Goal: Information Seeking & Learning: Learn about a topic

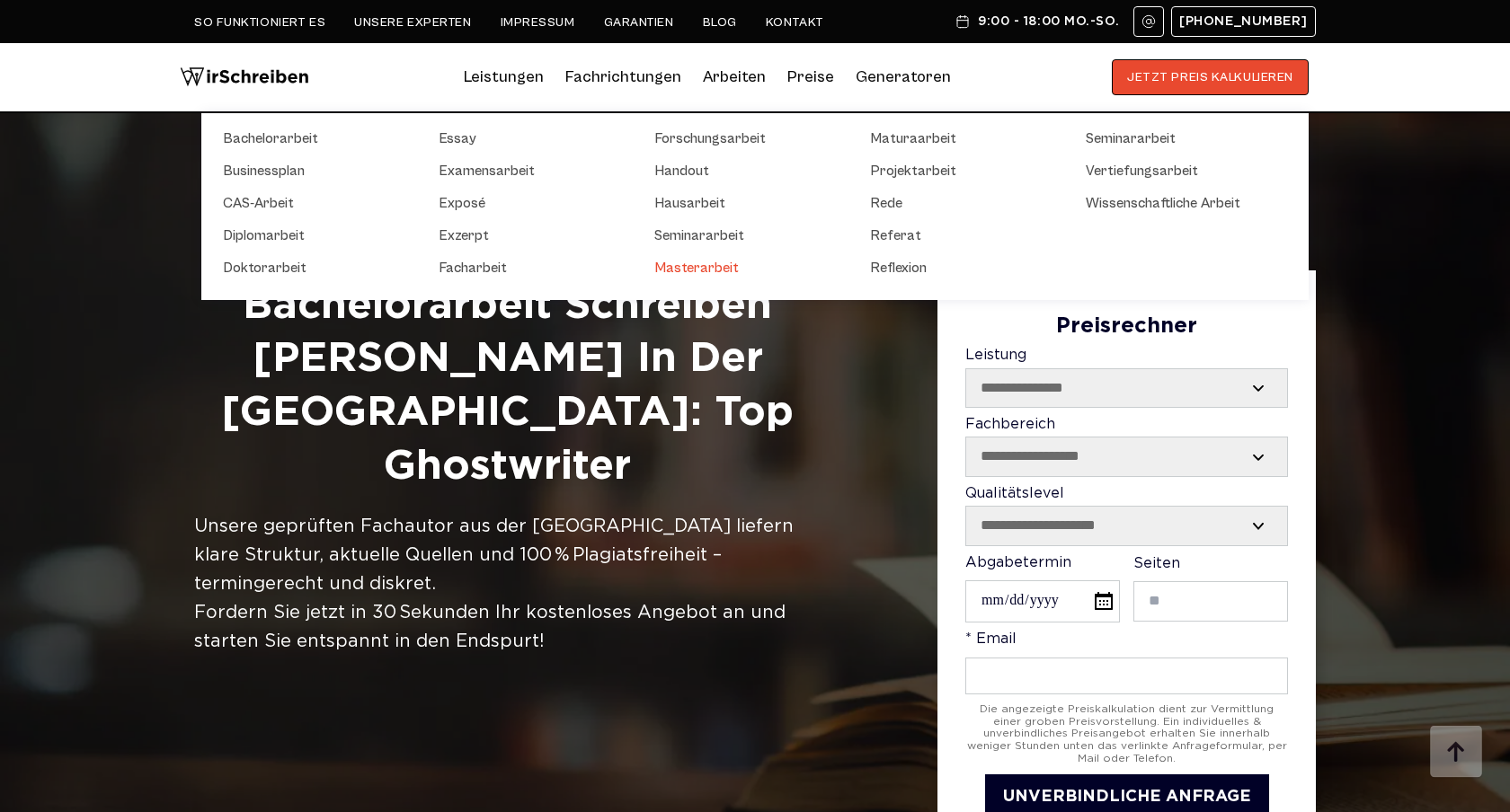
click at [694, 265] on link "Masterarbeit" at bounding box center [744, 267] width 180 height 22
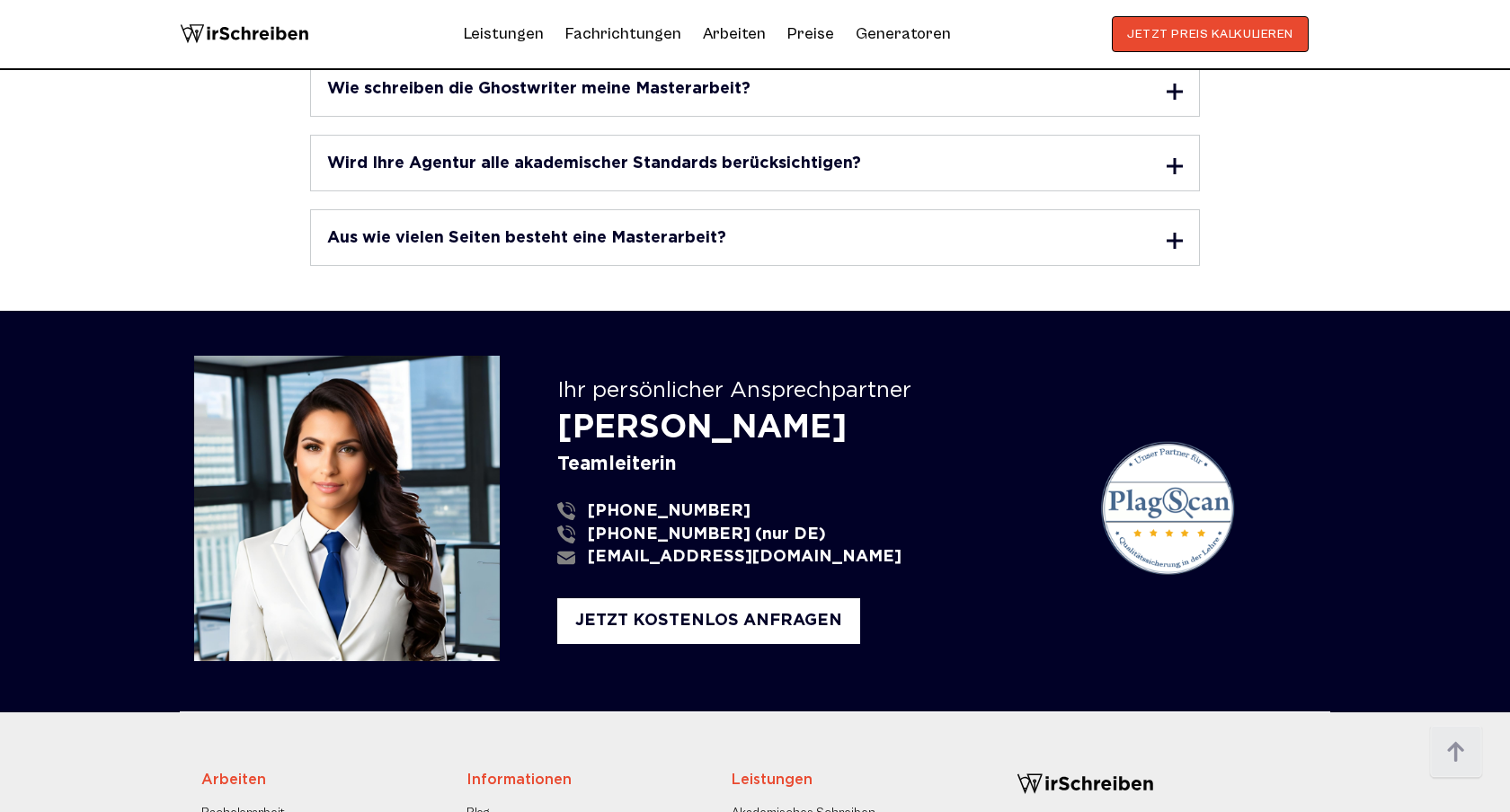
scroll to position [7576, 0]
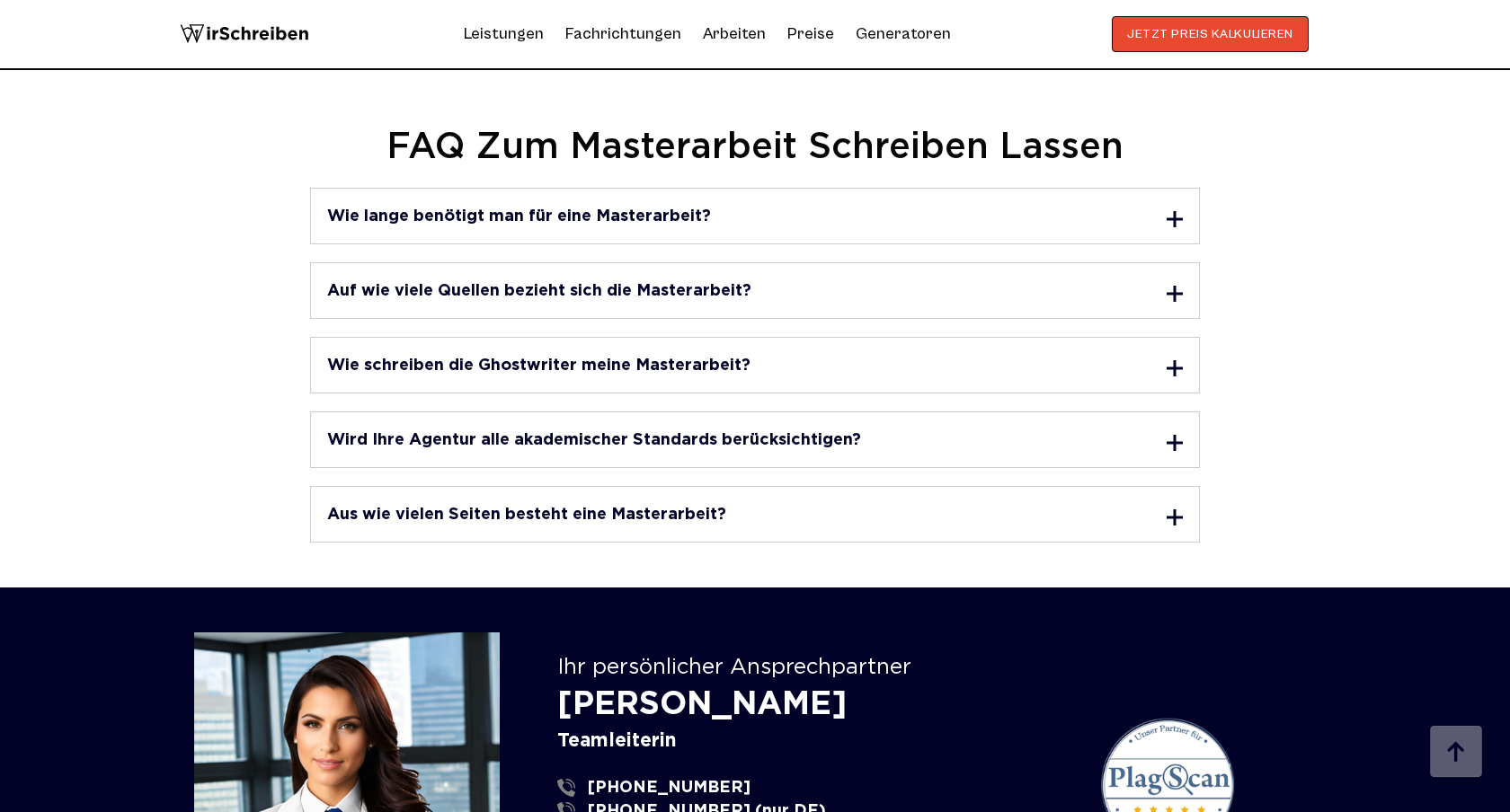
click at [1177, 211] on div at bounding box center [1174, 218] width 16 height 16
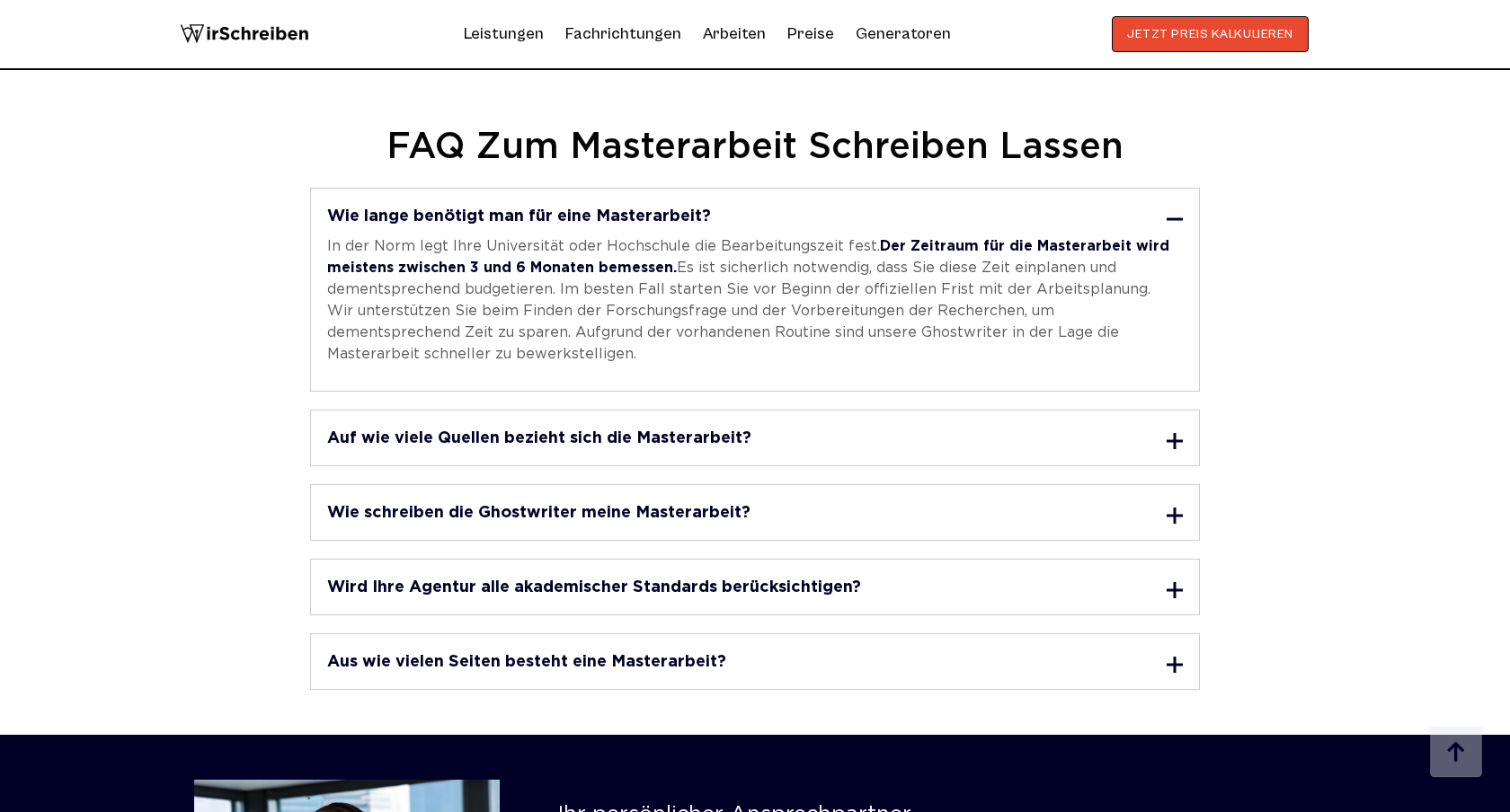
click at [1178, 508] on div at bounding box center [1174, 515] width 16 height 16
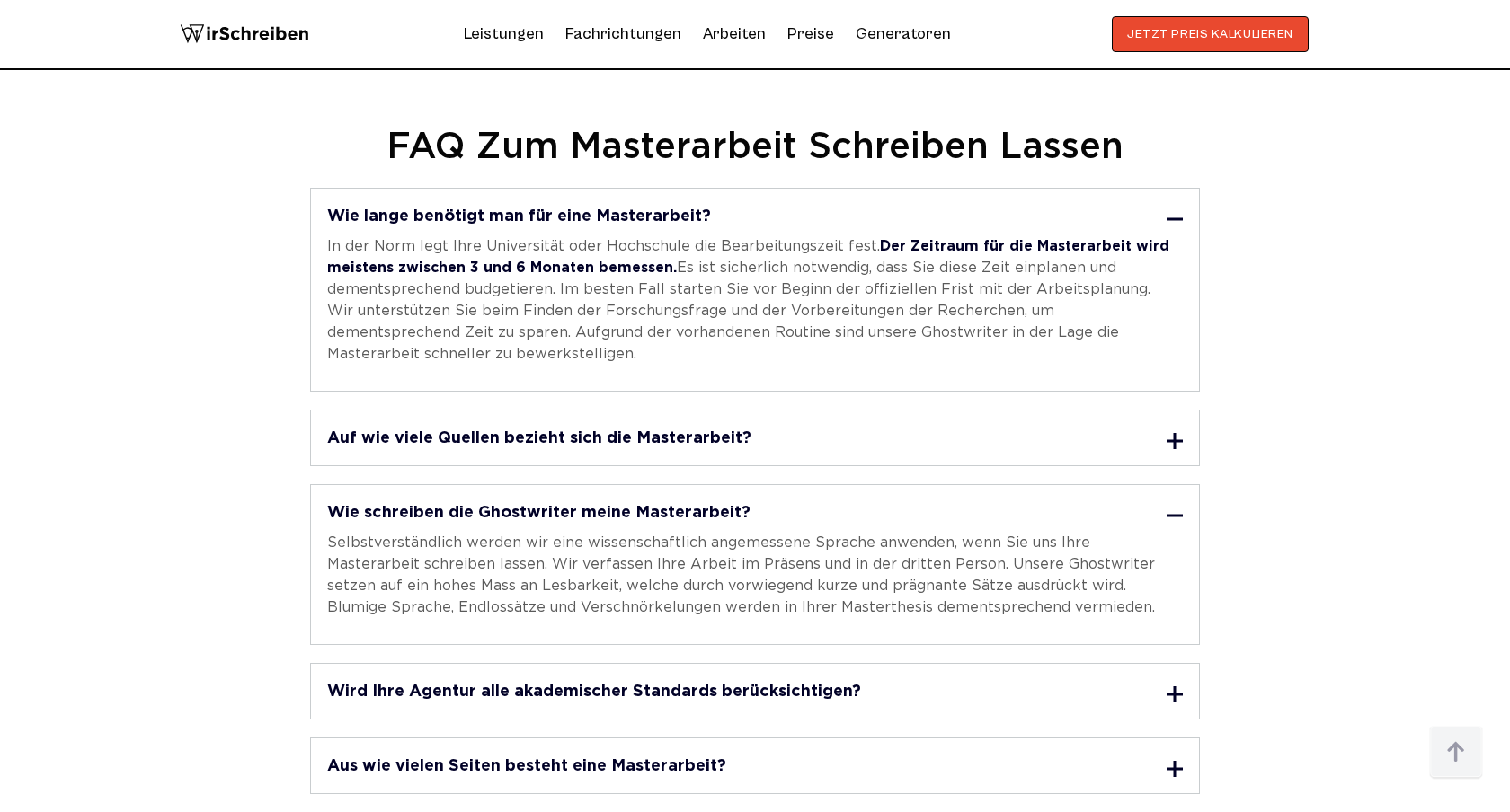
click at [1175, 433] on div at bounding box center [1174, 440] width 16 height 16
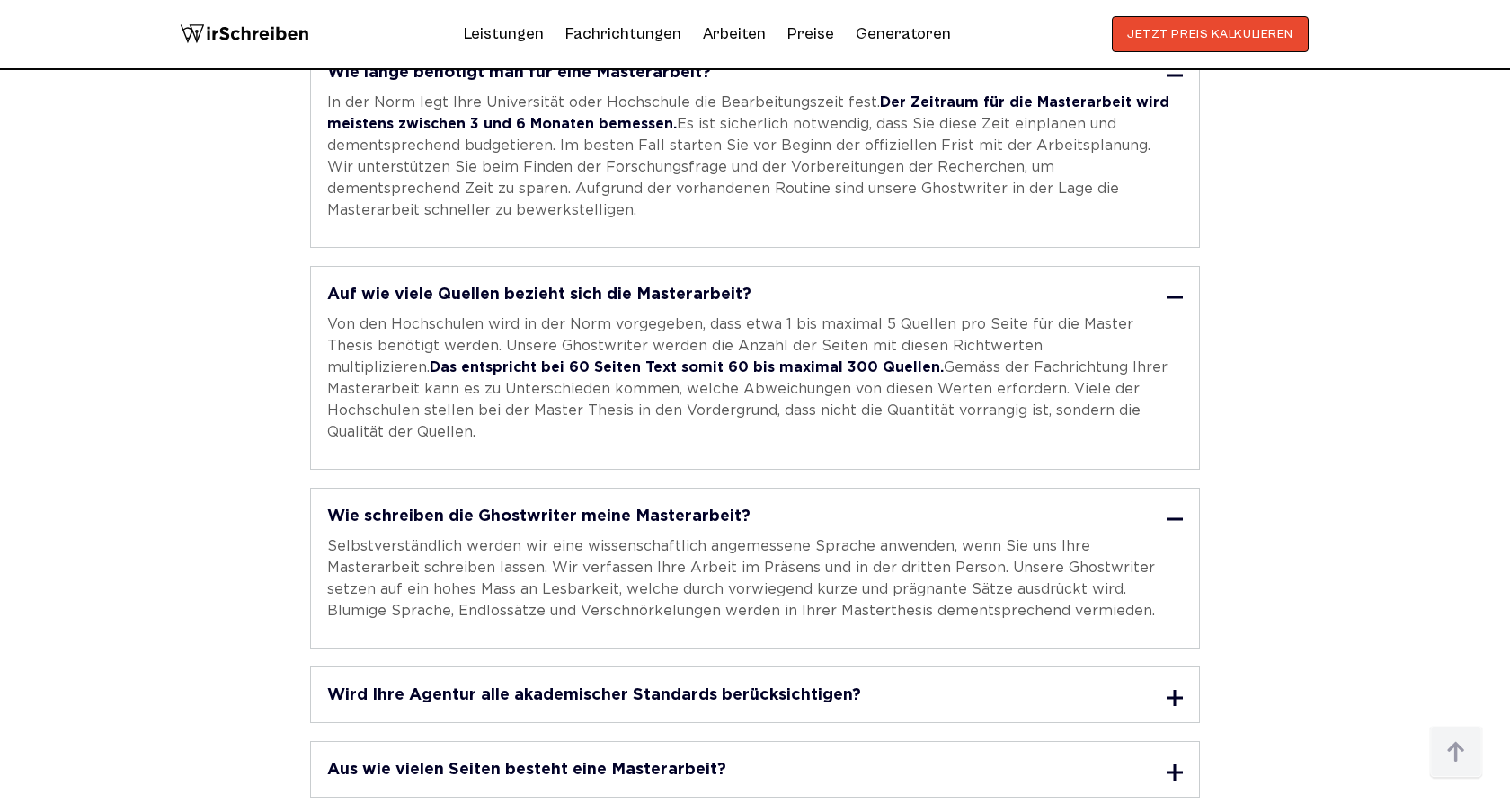
scroll to position [7766, 0]
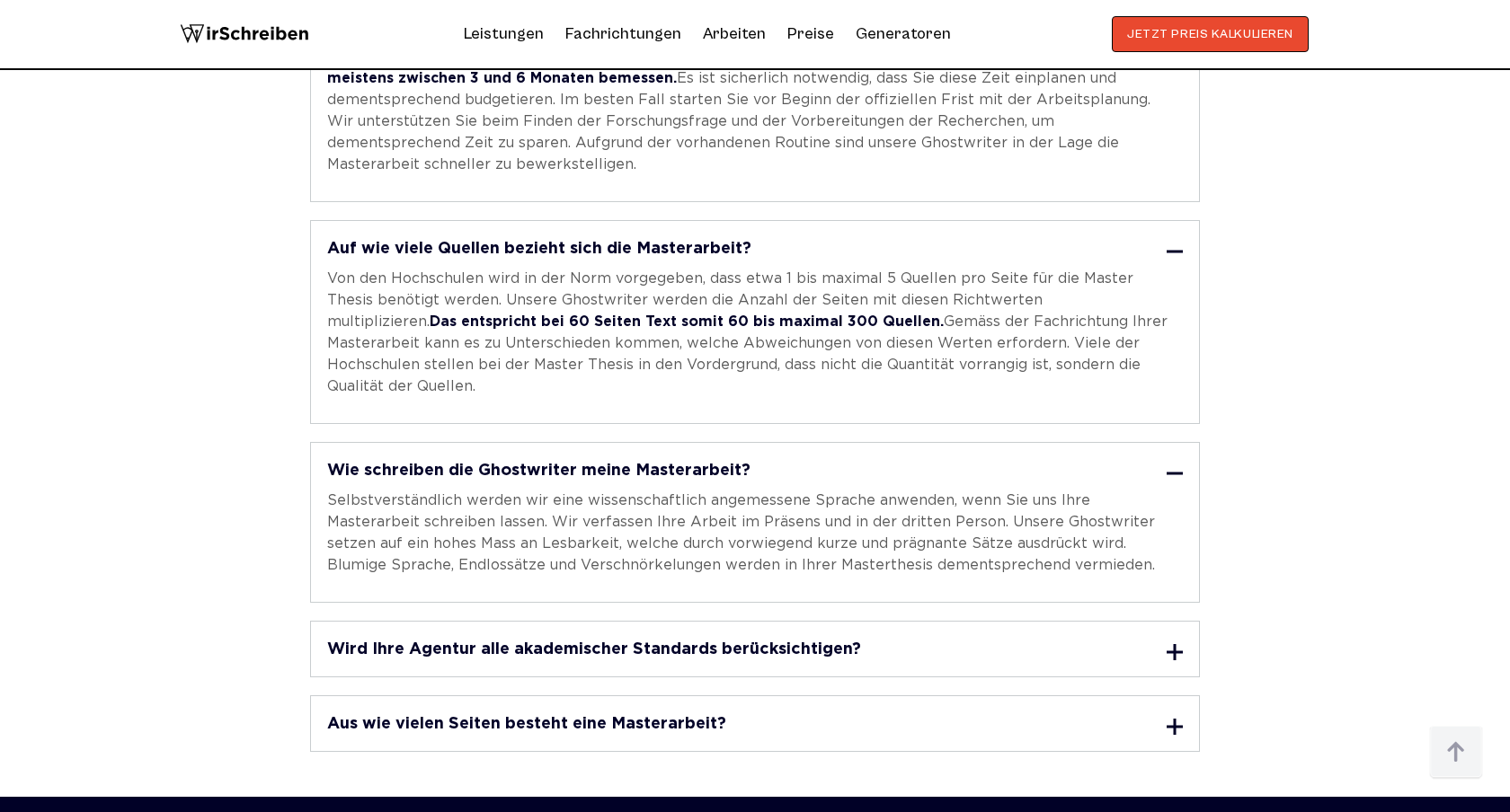
click at [1177, 643] on div at bounding box center [1174, 651] width 16 height 16
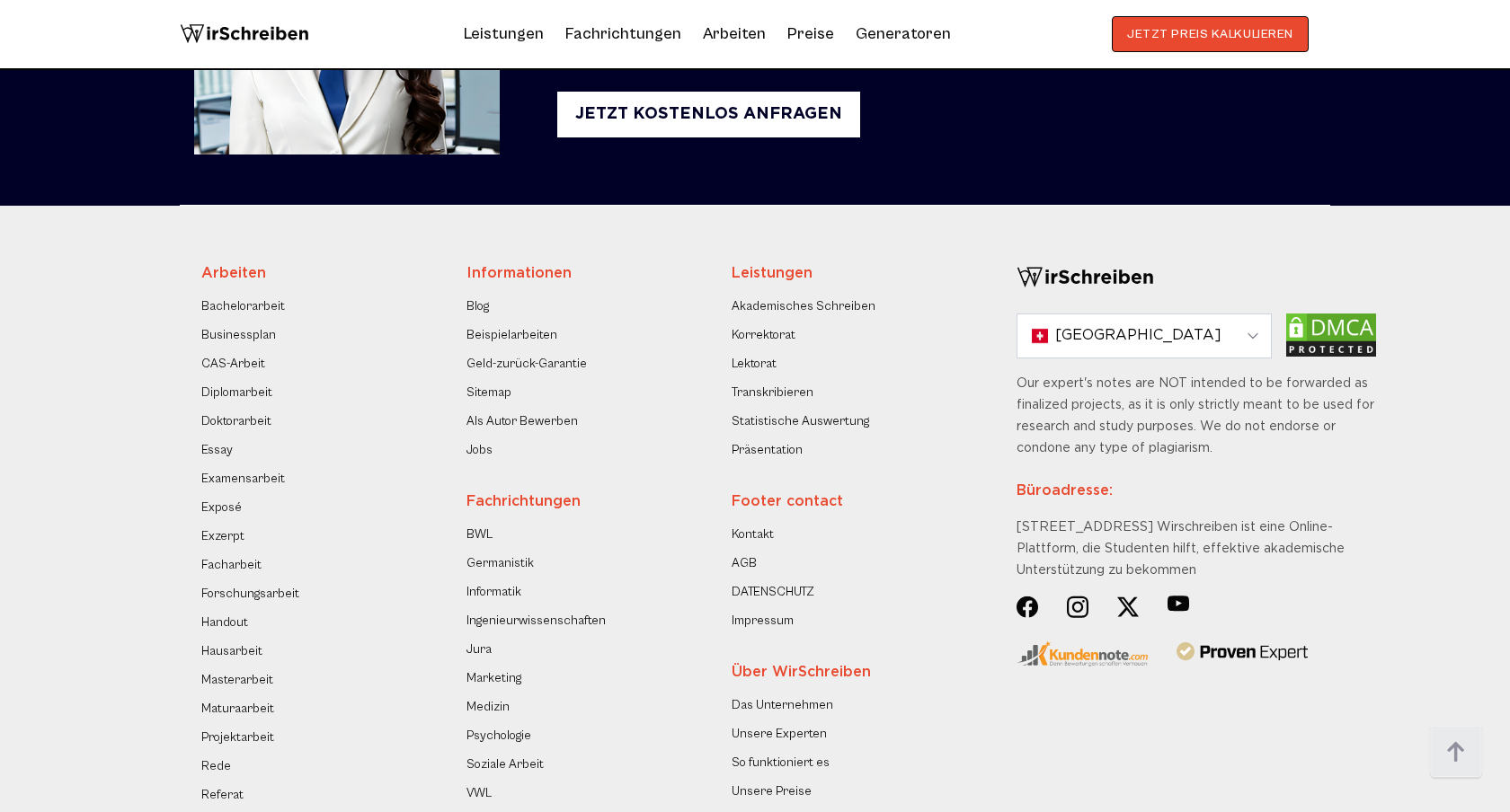
scroll to position [7960, 0]
